Goal: Information Seeking & Learning: Understand process/instructions

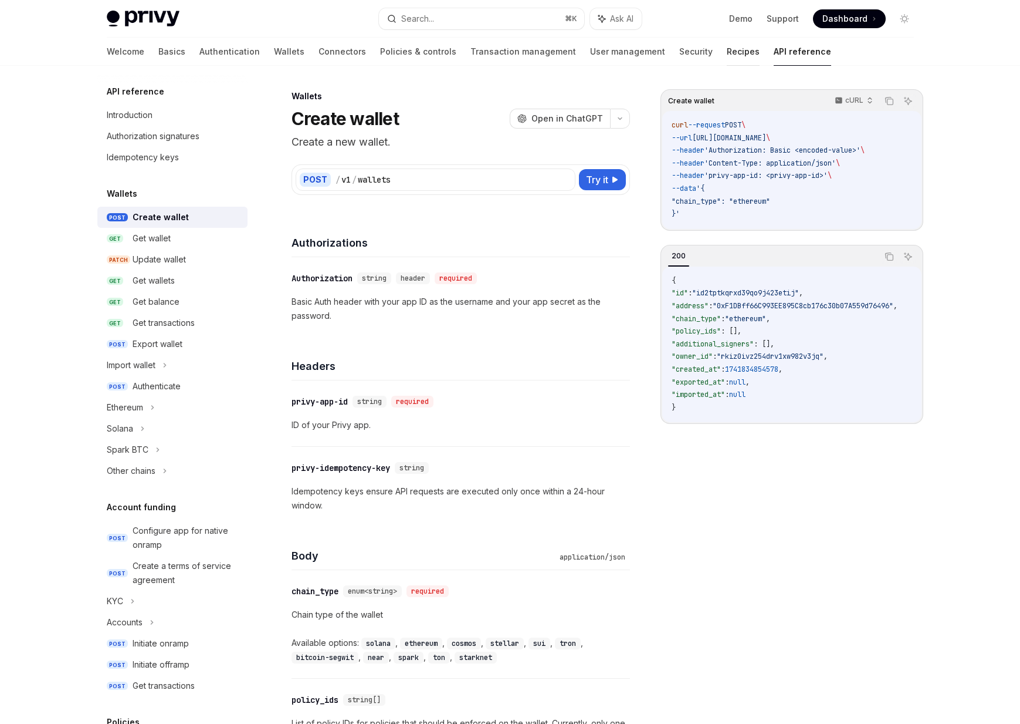
click at [727, 56] on link "Recipes" at bounding box center [743, 52] width 33 height 28
type textarea "*"
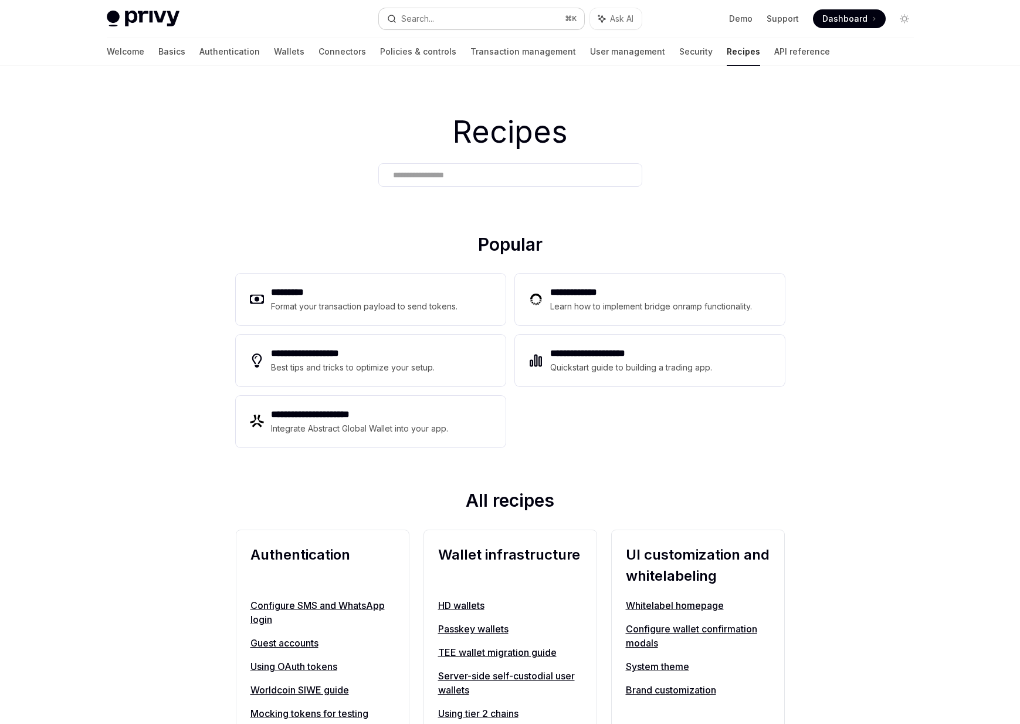
click at [489, 25] on button "Search... ⌘ K" at bounding box center [481, 18] width 205 height 21
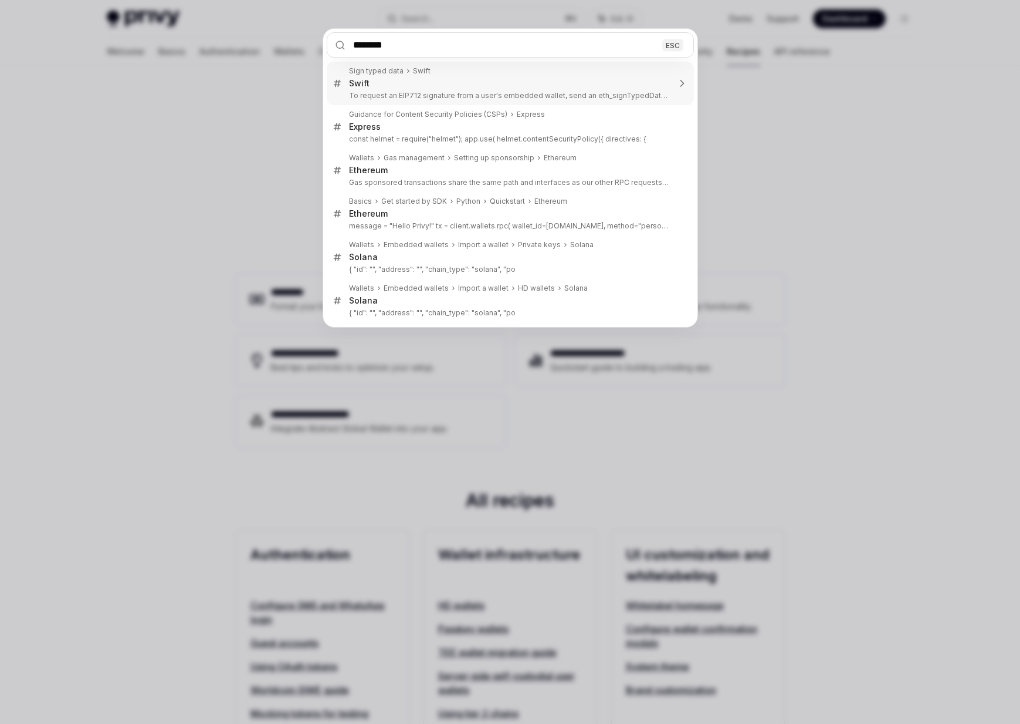
type input "*********"
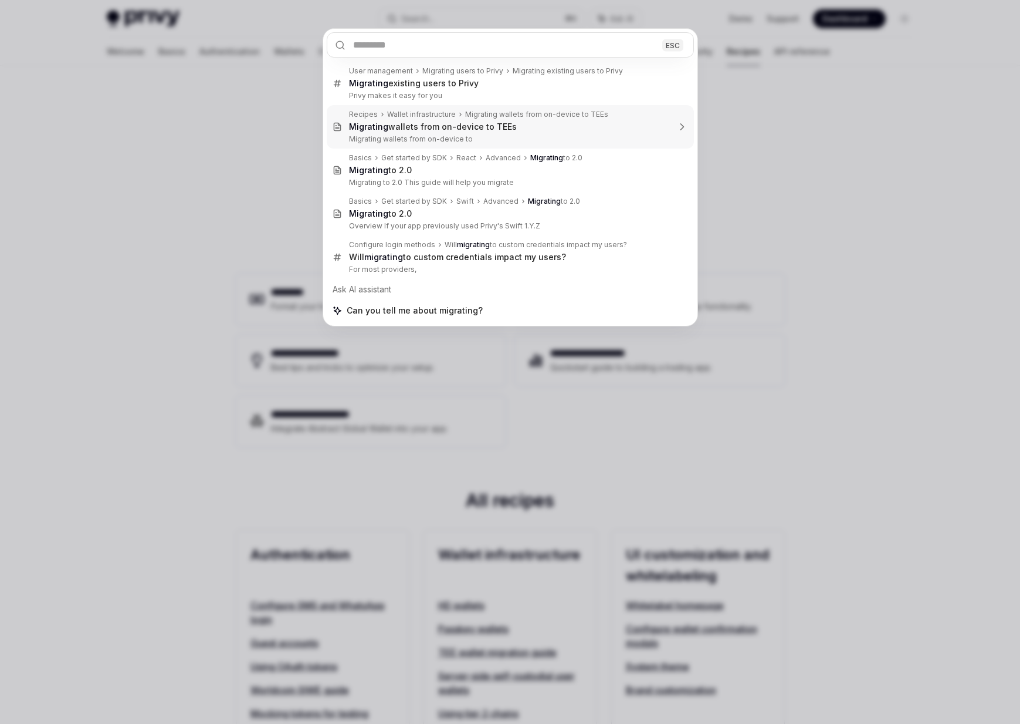
type textarea "*"
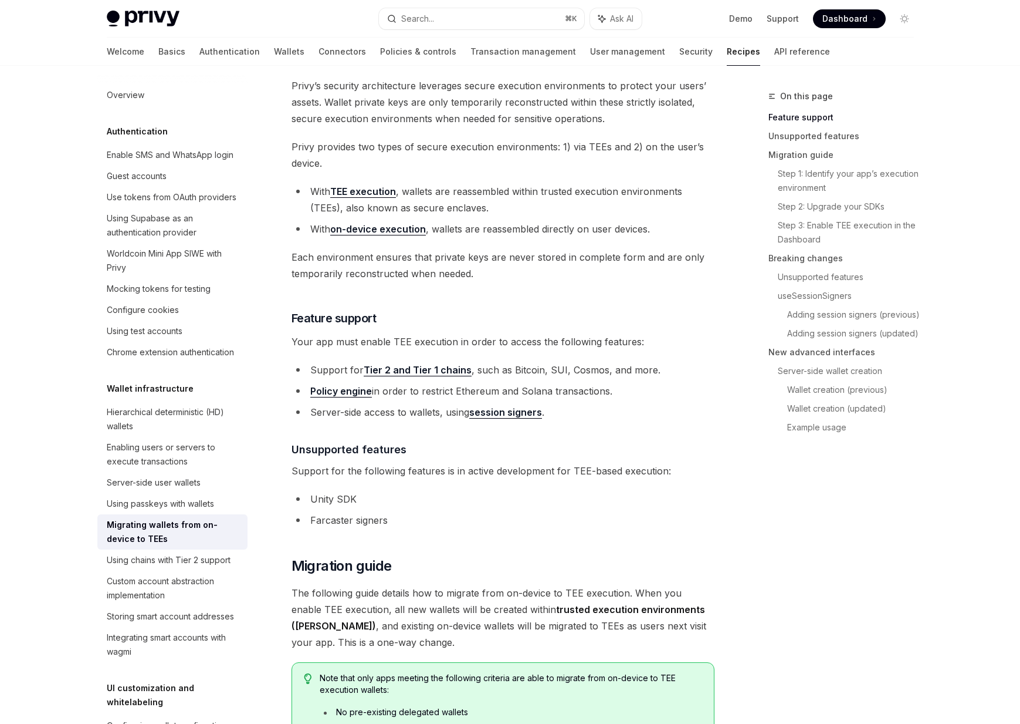
scroll to position [94, 0]
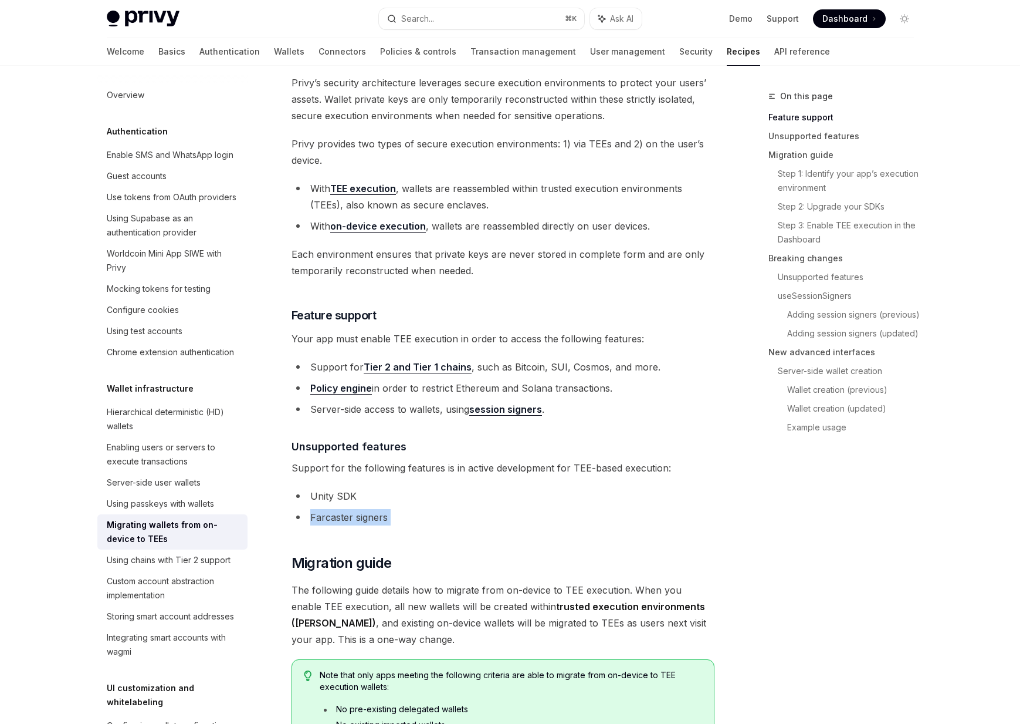
drag, startPoint x: 424, startPoint y: 535, endPoint x: 374, endPoint y: 508, distance: 57.0
click at [455, 557] on h2 "​ Migration guide" at bounding box center [503, 562] width 423 height 19
drag, startPoint x: 477, startPoint y: 536, endPoint x: 364, endPoint y: 459, distance: 136.4
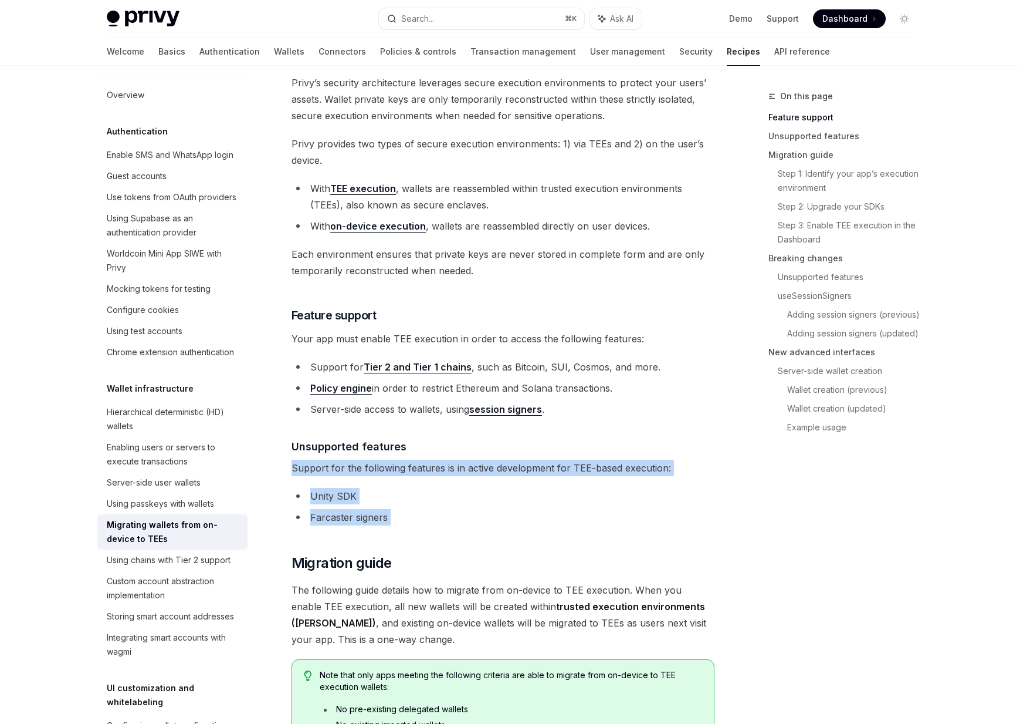
click at [364, 459] on span "Support for the following features is in active development for TEE-based execu…" at bounding box center [503, 467] width 423 height 16
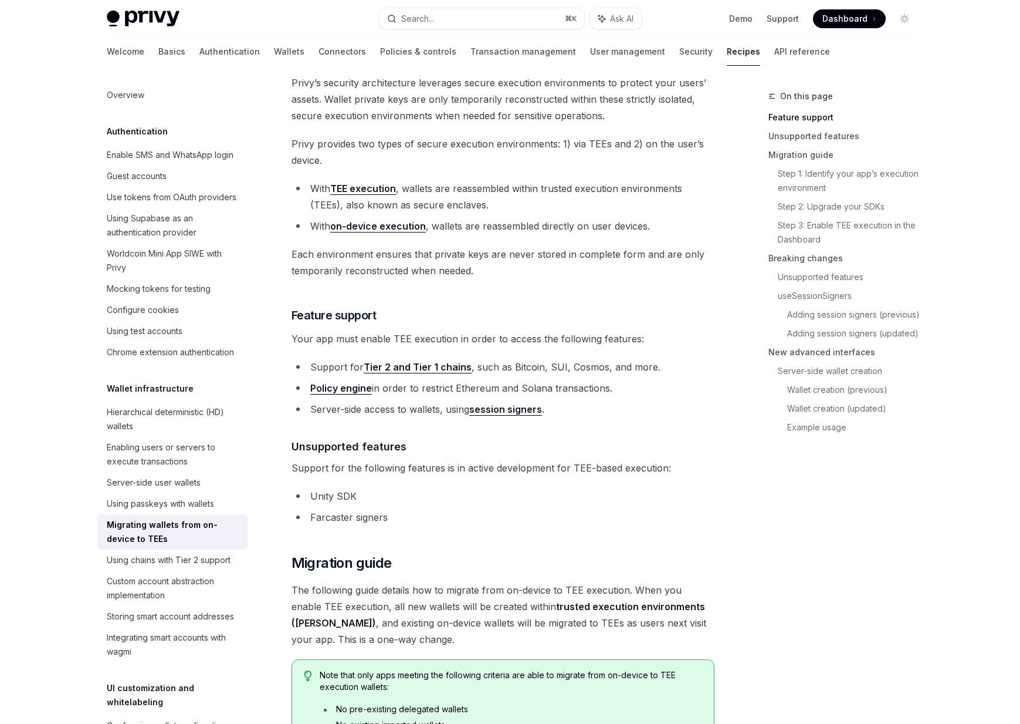
scroll to position [0, 0]
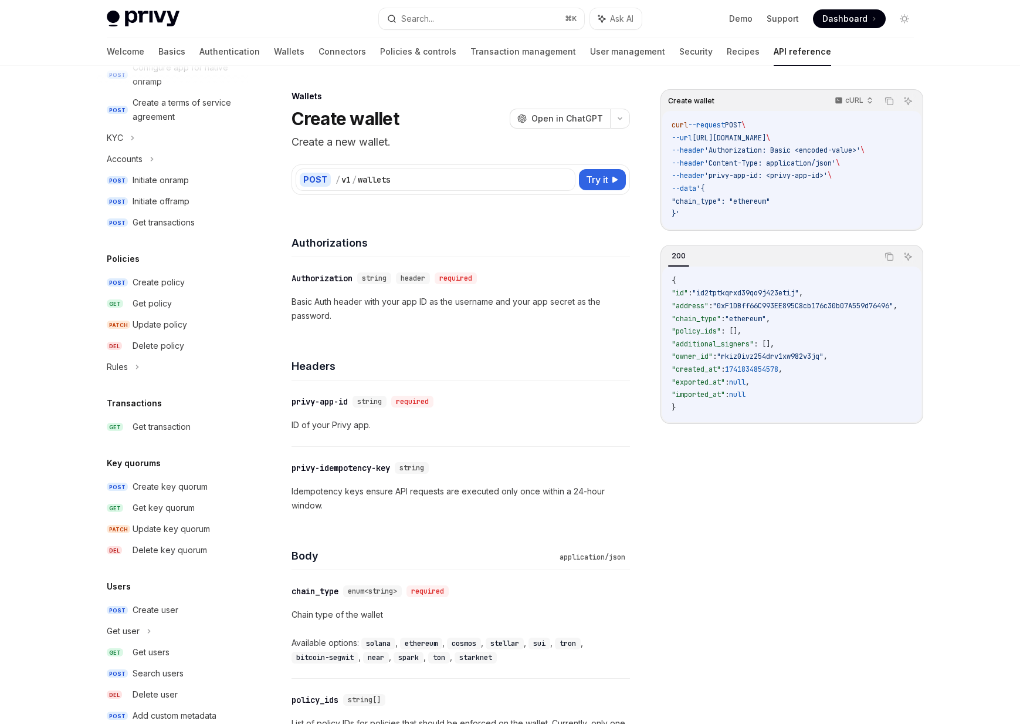
scroll to position [510, 0]
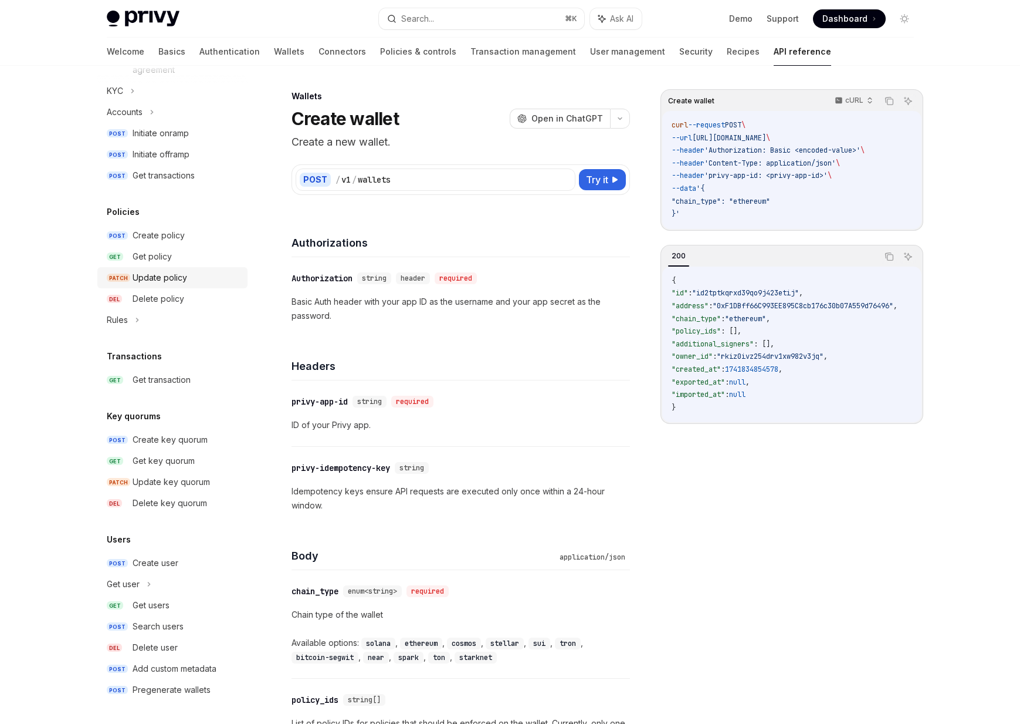
click at [154, 274] on div "Update policy" at bounding box center [160, 278] width 55 height 14
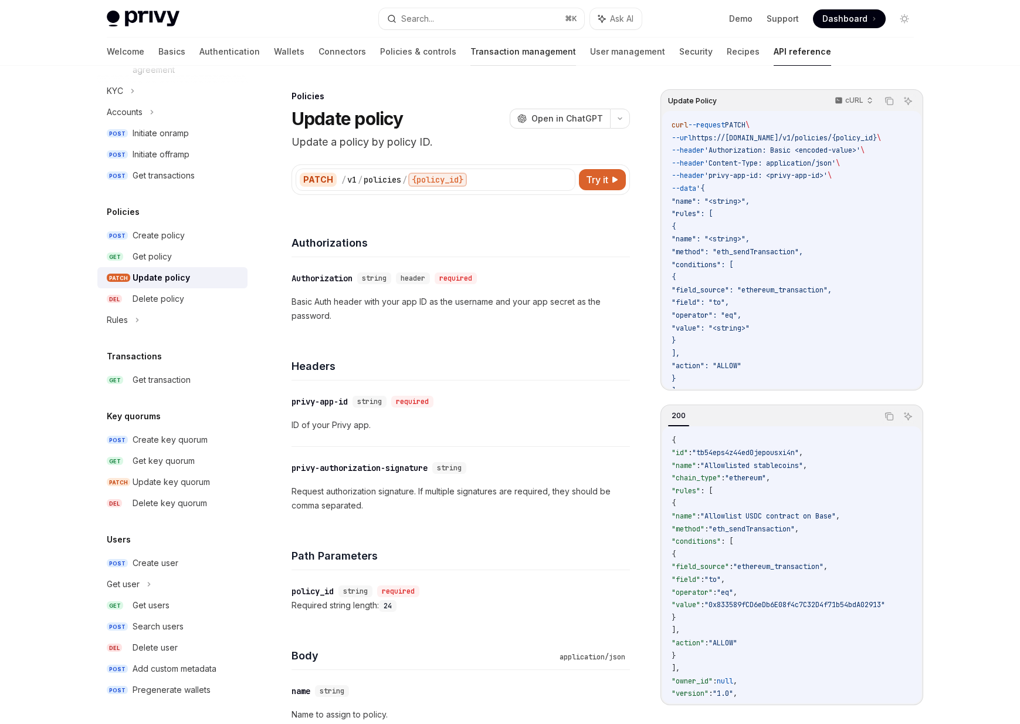
click at [471, 42] on link "Transaction management" at bounding box center [524, 52] width 106 height 28
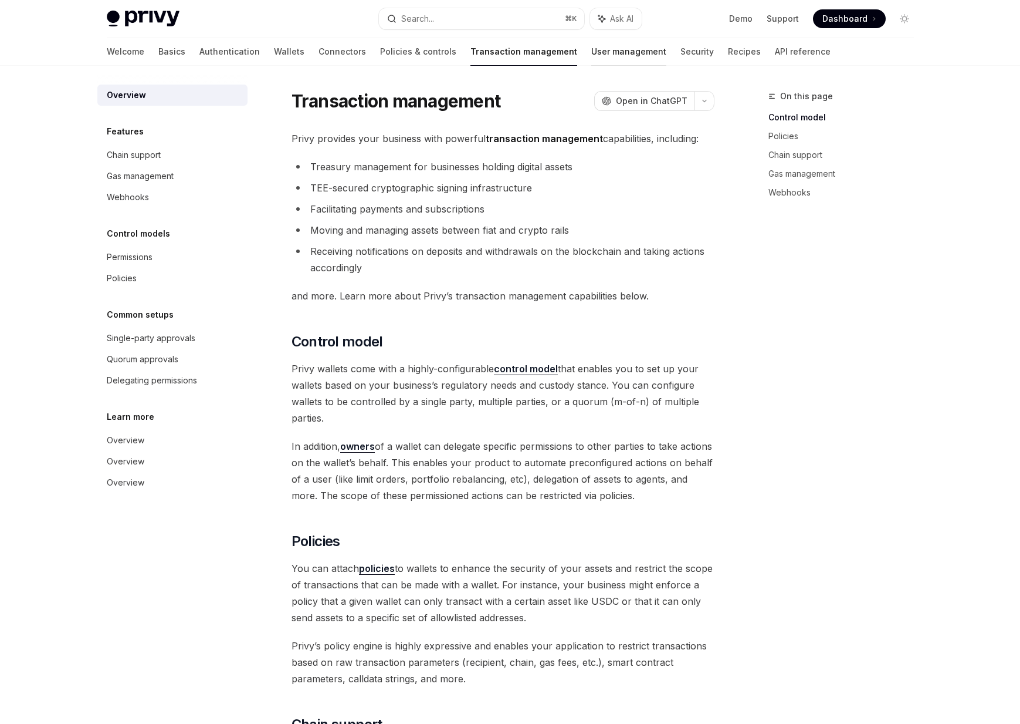
click at [592, 55] on link "User management" at bounding box center [629, 52] width 75 height 28
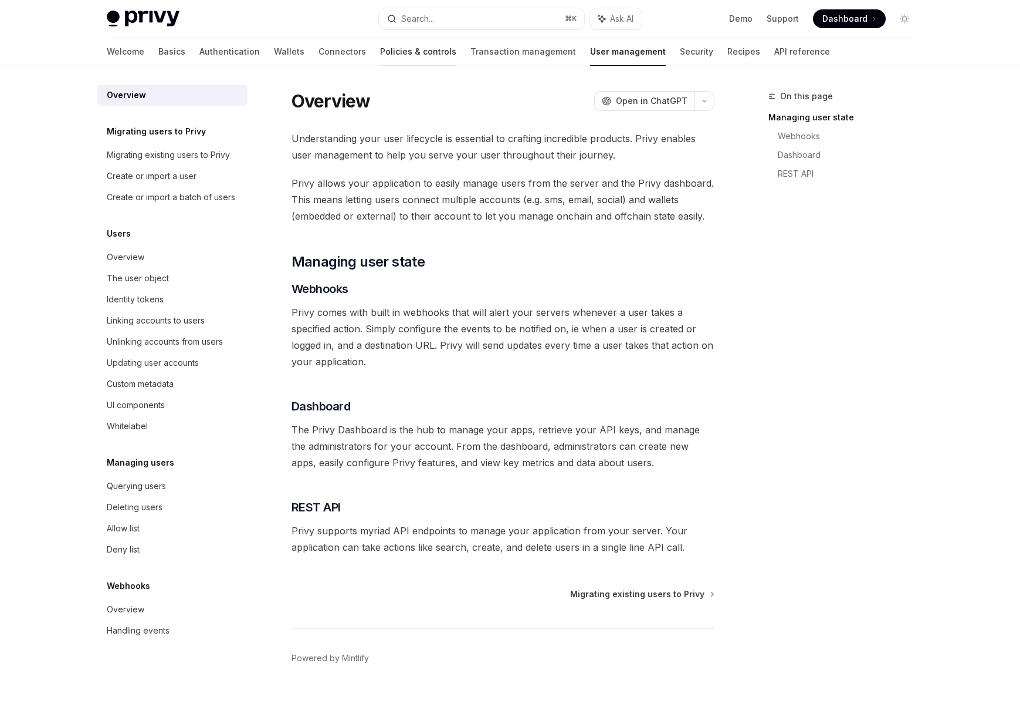
click at [380, 54] on link "Policies & controls" at bounding box center [418, 52] width 76 height 28
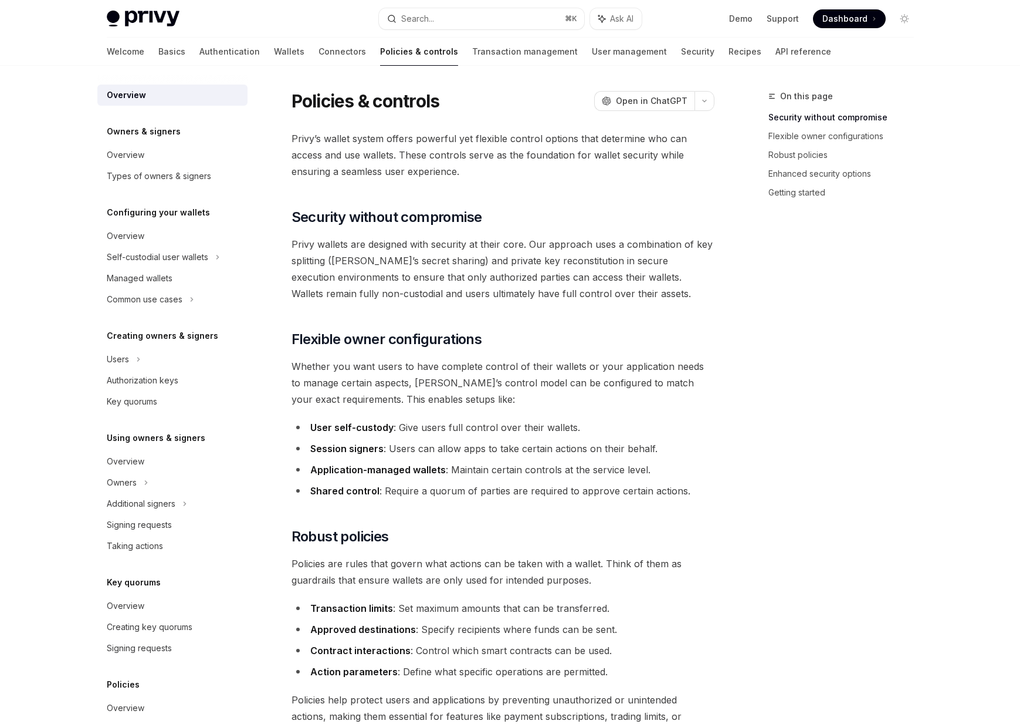
scroll to position [103, 0]
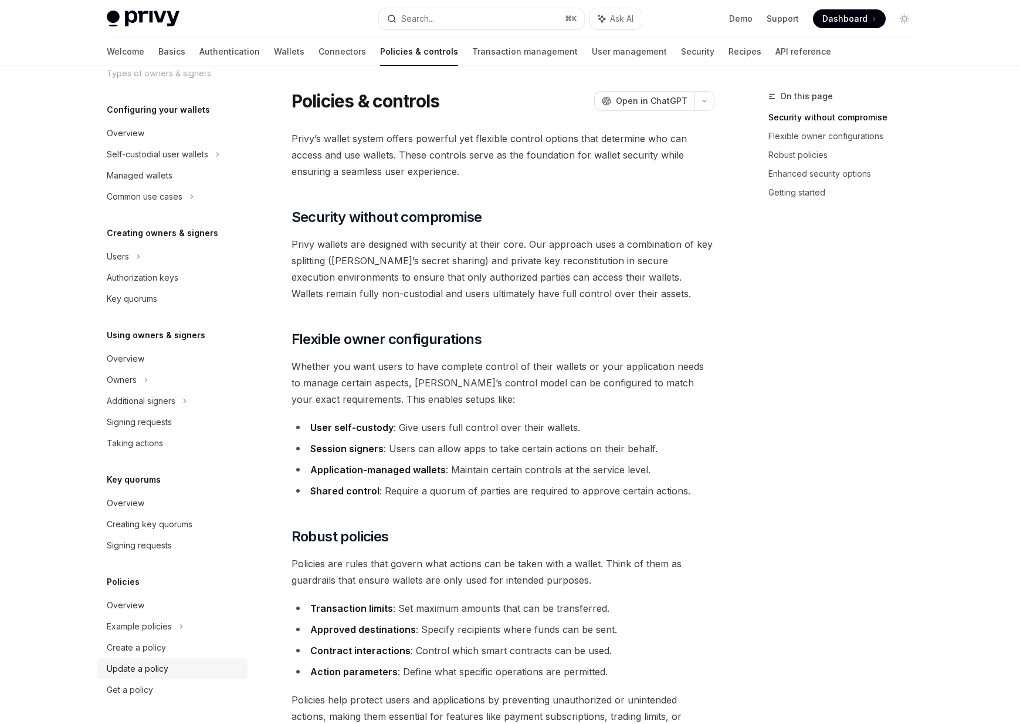
click at [141, 676] on link "Update a policy" at bounding box center [172, 668] width 150 height 21
type textarea "*"
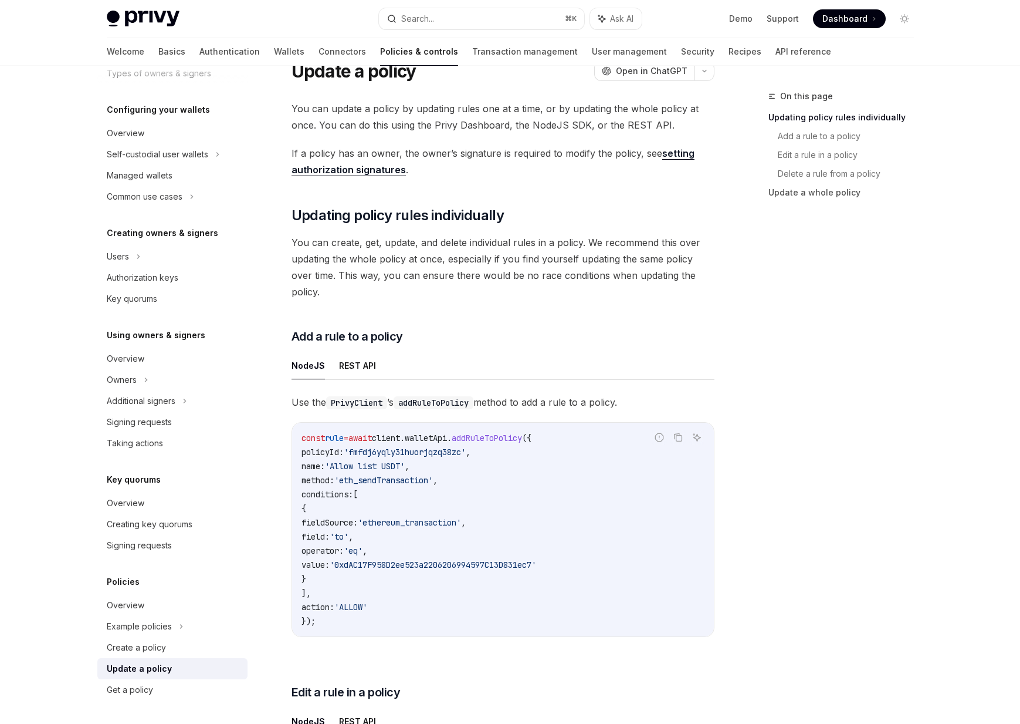
scroll to position [60, 0]
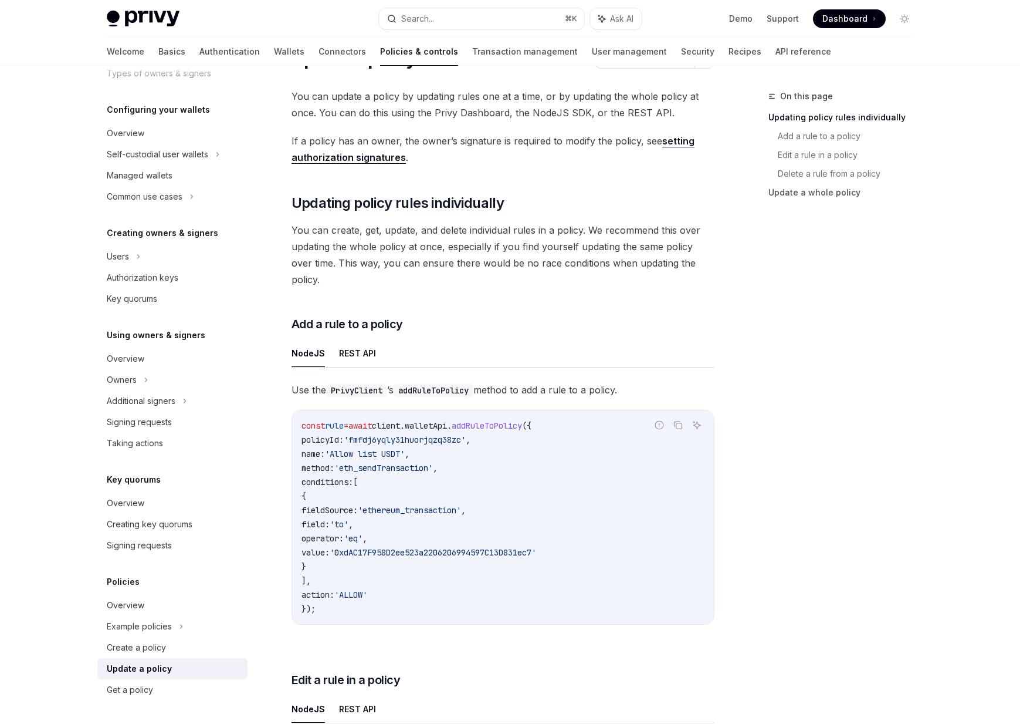
click at [502, 420] on span "addRuleToPolicy" at bounding box center [487, 425] width 70 height 11
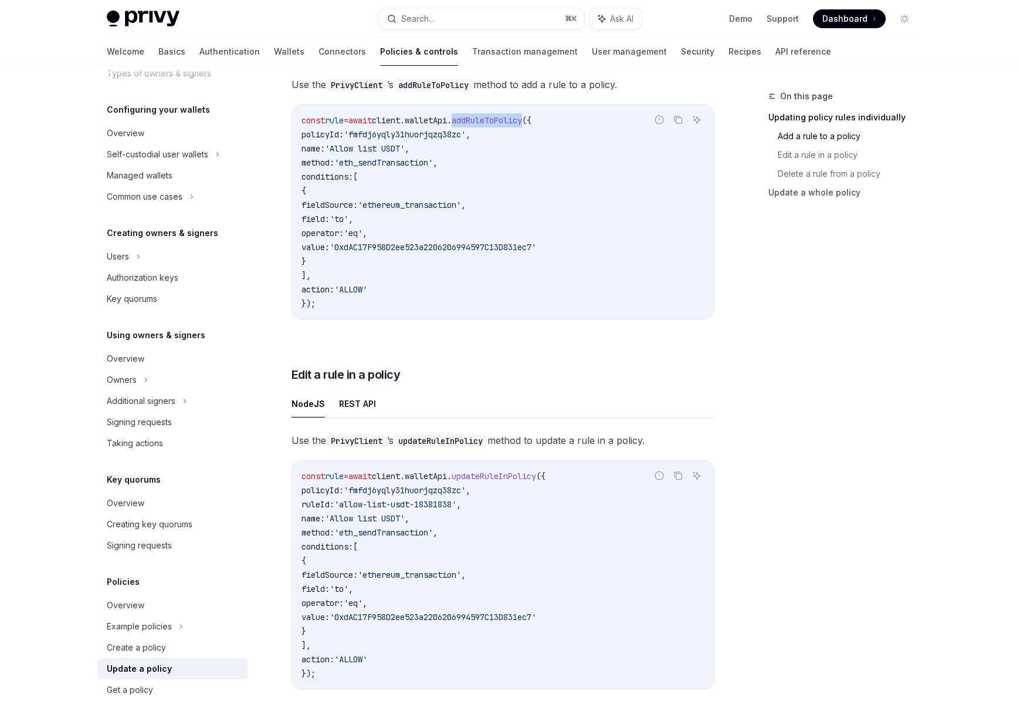
click at [511, 471] on span "updateRuleInPolicy" at bounding box center [494, 476] width 85 height 11
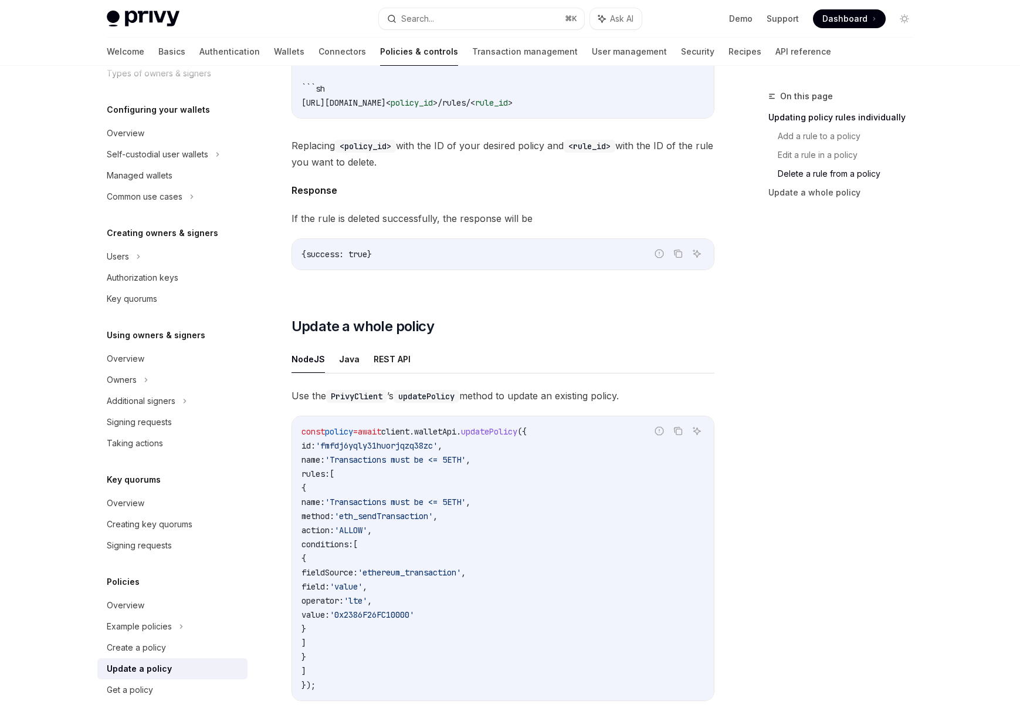
scroll to position [1238, 0]
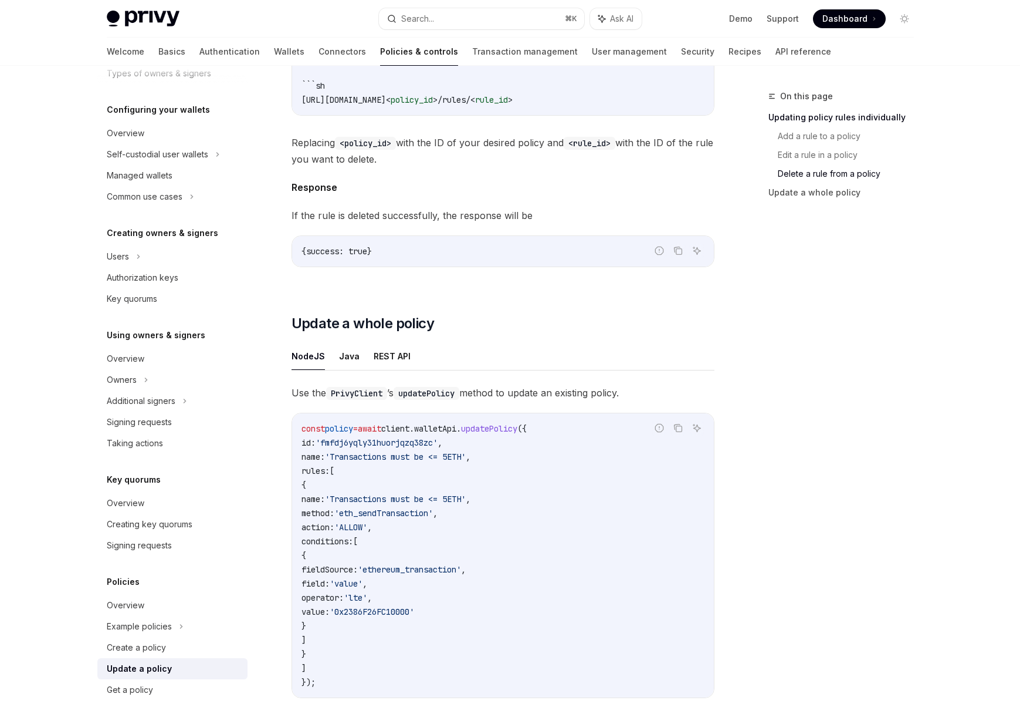
click at [518, 423] on span "updatePolicy" at bounding box center [489, 428] width 56 height 11
copy span "updatePolicy"
